Goal: Transaction & Acquisition: Purchase product/service

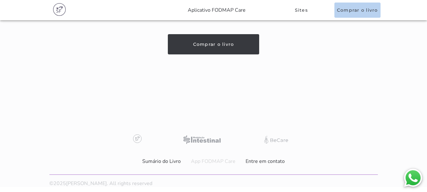
scroll to position [3558, 0]
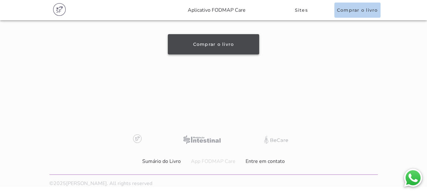
click at [228, 47] on button "Comprar o livro" at bounding box center [214, 44] width 92 height 20
